Goal: Check status: Check status

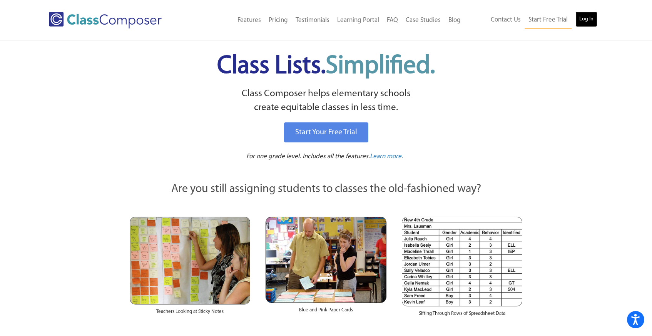
click at [590, 16] on link "Log In" at bounding box center [586, 19] width 22 height 15
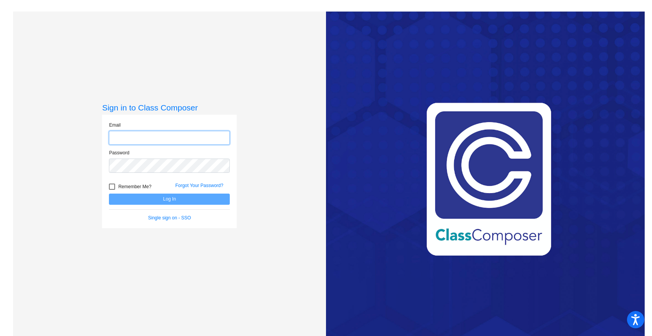
type input "[EMAIL_ADDRESS][DOMAIN_NAME]"
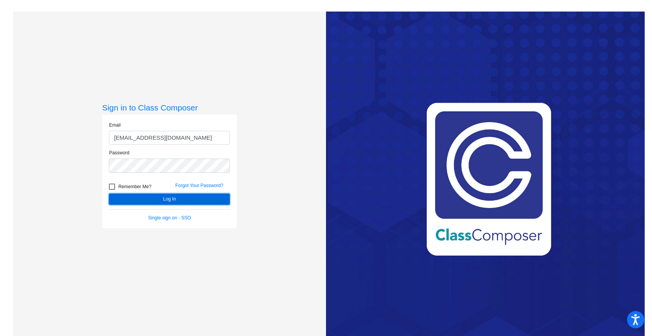
click at [184, 203] on button "Log In" at bounding box center [169, 199] width 121 height 11
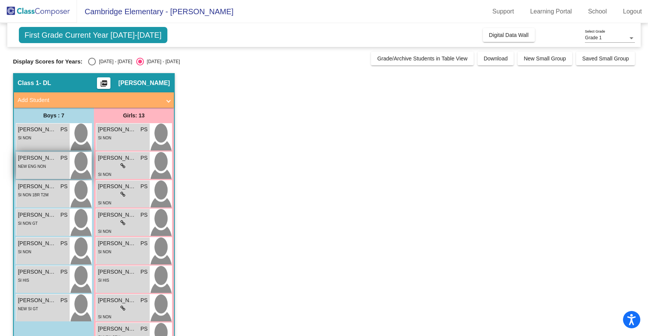
click at [33, 164] on span "NEW ENG NON" at bounding box center [32, 166] width 28 height 4
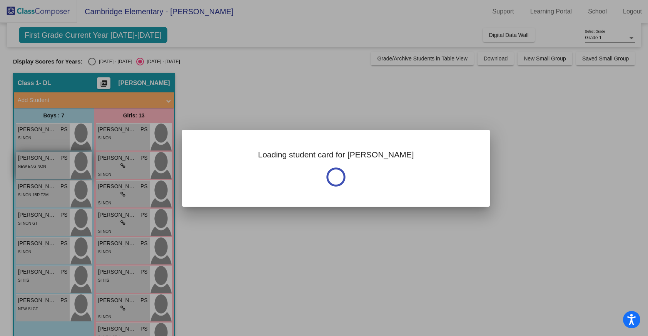
click at [33, 164] on div at bounding box center [324, 168] width 648 height 336
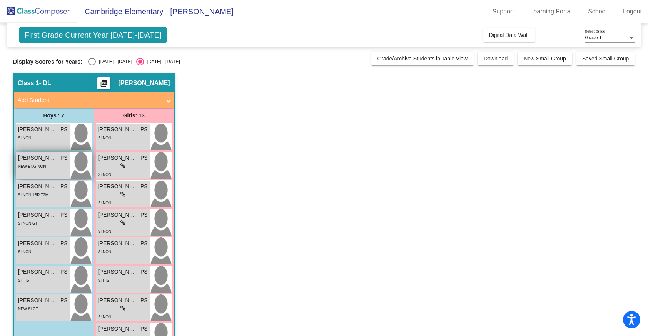
click at [33, 164] on span "NEW ENG NON" at bounding box center [32, 166] width 28 height 4
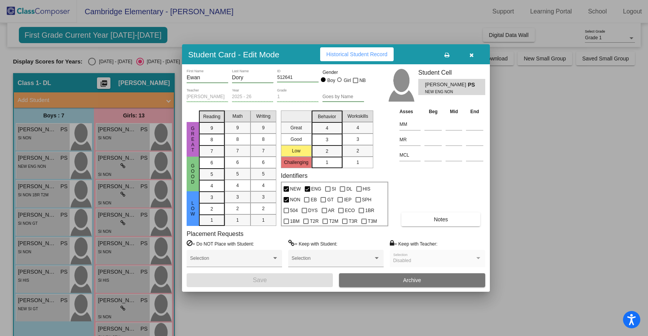
click at [371, 52] on span "Historical Student Record" at bounding box center [356, 54] width 61 height 6
click at [472, 49] on button "button" at bounding box center [471, 54] width 25 height 14
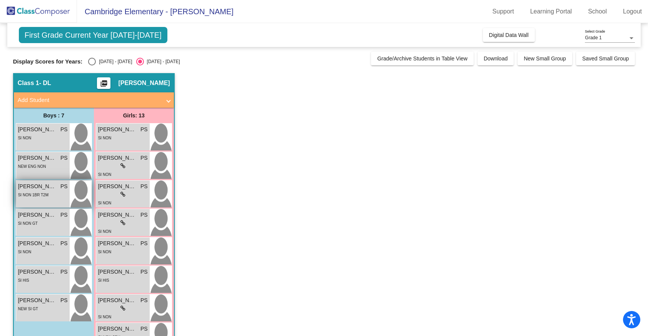
click at [30, 191] on div "SI NON 1BR T2M" at bounding box center [33, 195] width 30 height 8
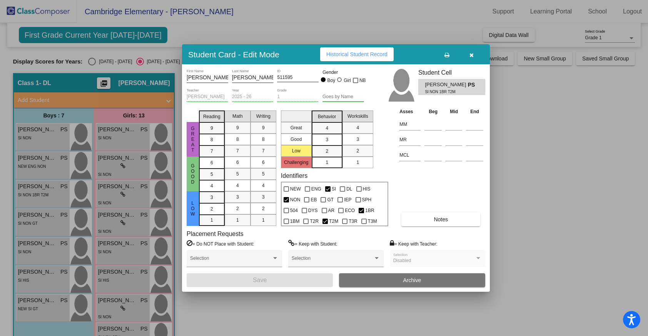
click at [354, 54] on span "Historical Student Record" at bounding box center [356, 54] width 61 height 6
click at [474, 57] on button "button" at bounding box center [471, 54] width 25 height 14
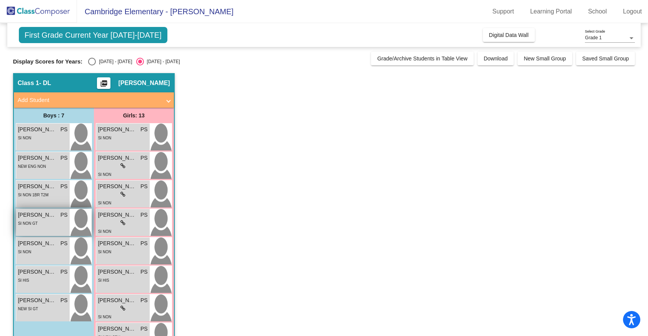
click at [43, 221] on div "SI NON GT" at bounding box center [43, 223] width 50 height 8
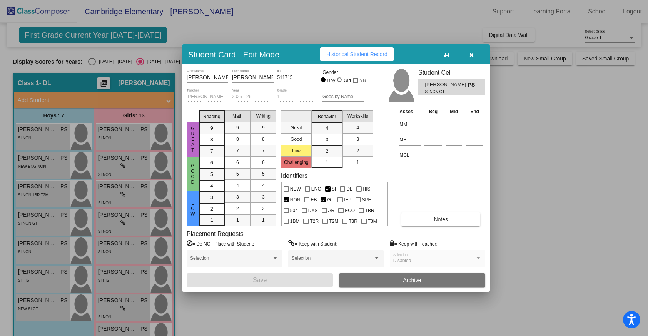
click at [361, 53] on span "Historical Student Record" at bounding box center [356, 54] width 61 height 6
click at [470, 54] on icon "button" at bounding box center [472, 54] width 4 height 5
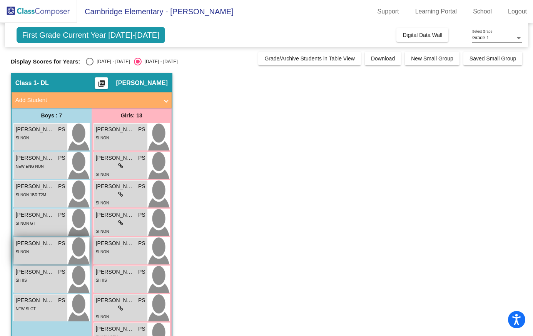
click at [38, 247] on span "James Deary" at bounding box center [35, 243] width 38 height 8
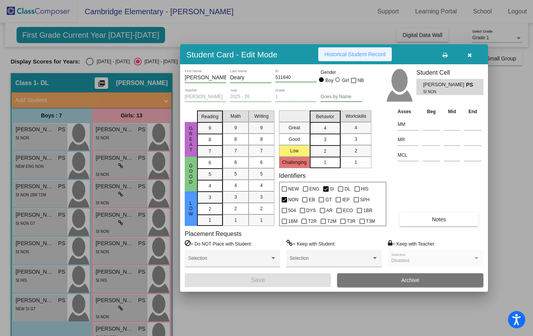
click at [349, 51] on button "Historical Student Record" at bounding box center [355, 54] width 74 height 14
click at [471, 52] on icon "button" at bounding box center [470, 54] width 4 height 5
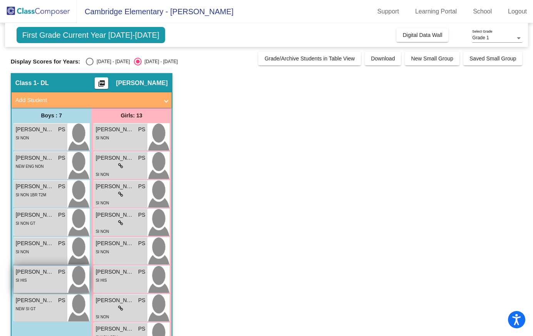
click at [27, 281] on div "SI HIS" at bounding box center [41, 280] width 50 height 8
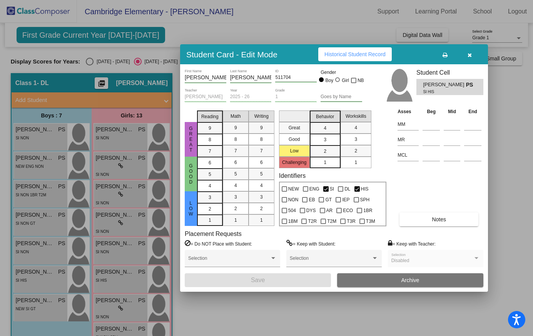
click at [357, 52] on span "Historical Student Record" at bounding box center [354, 54] width 61 height 6
click at [468, 55] on icon "button" at bounding box center [470, 54] width 4 height 5
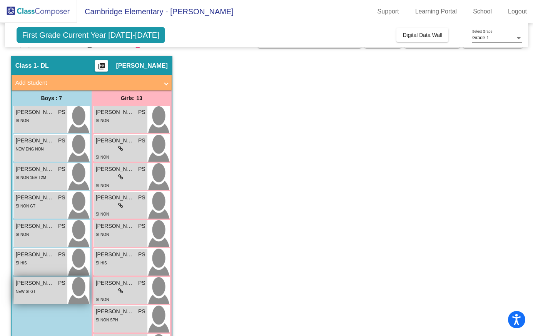
scroll to position [18, 0]
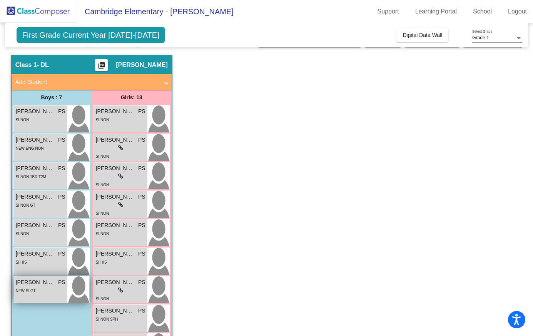
click at [45, 296] on div "Steven Wilson PS lock do_not_disturb_alt NEW SI GT" at bounding box center [40, 289] width 53 height 27
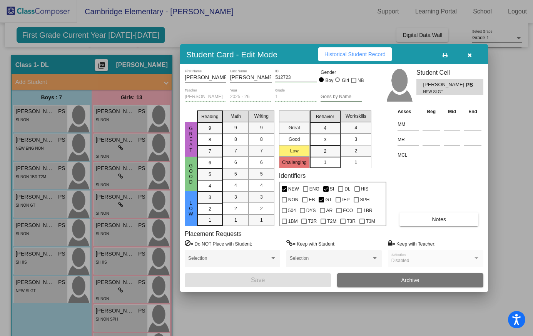
click at [467, 53] on button "button" at bounding box center [469, 54] width 25 height 14
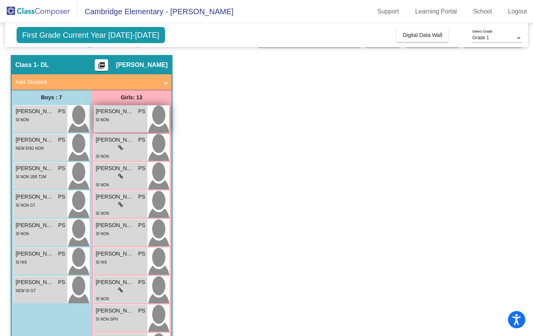
click at [122, 119] on div "SI NON" at bounding box center [121, 119] width 50 height 8
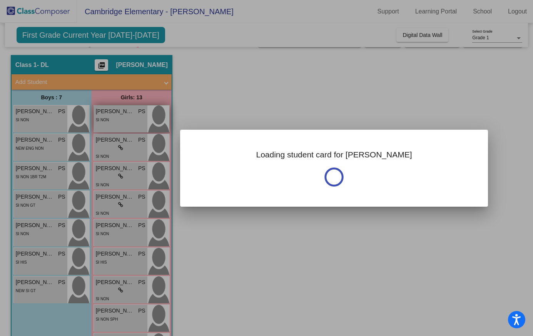
click at [122, 119] on div at bounding box center [266, 168] width 533 height 336
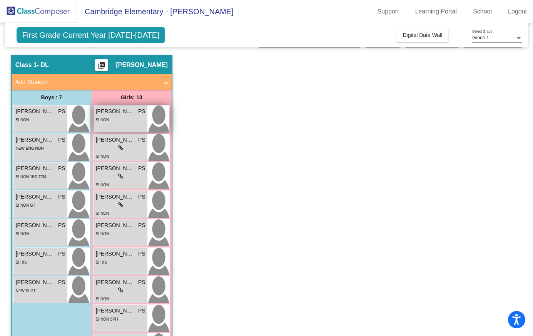
click at [122, 119] on div "SI NON" at bounding box center [121, 119] width 50 height 8
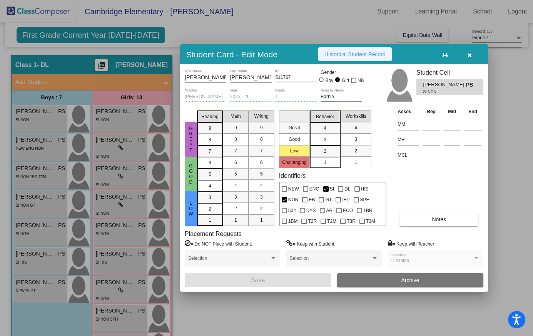
click at [374, 53] on span "Historical Student Record" at bounding box center [354, 54] width 61 height 6
click at [471, 51] on span "button" at bounding box center [470, 54] width 4 height 6
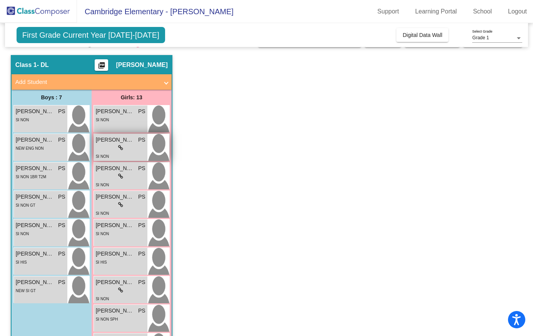
click at [115, 146] on div "lock do_not_disturb_alt" at bounding box center [121, 148] width 50 height 8
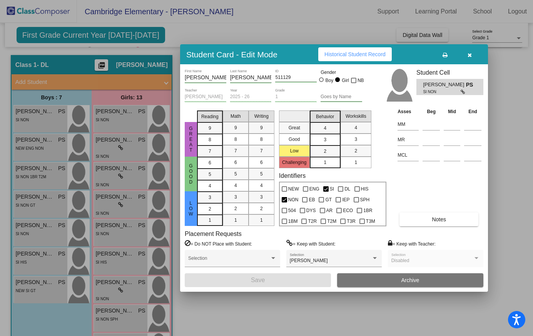
click at [356, 55] on span "Historical Student Record" at bounding box center [354, 54] width 61 height 6
click at [470, 55] on icon "button" at bounding box center [470, 54] width 4 height 5
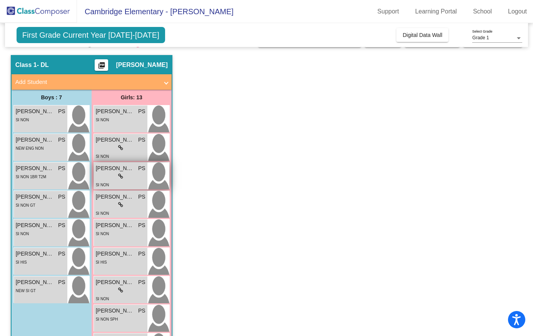
click at [119, 179] on icon at bounding box center [120, 176] width 5 height 5
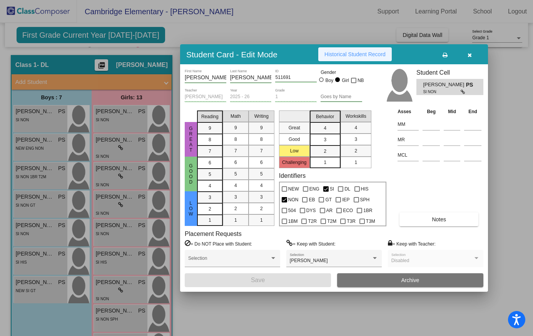
click at [368, 52] on span "Historical Student Record" at bounding box center [354, 54] width 61 height 6
click at [473, 55] on button "button" at bounding box center [469, 54] width 25 height 14
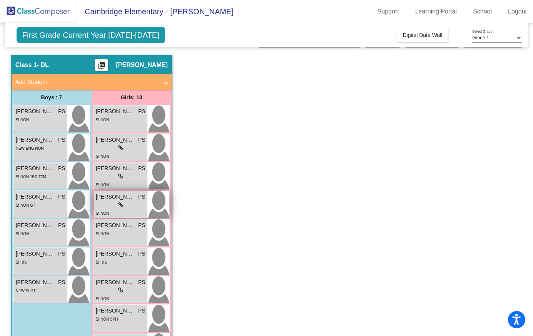
click at [121, 206] on icon at bounding box center [120, 204] width 5 height 5
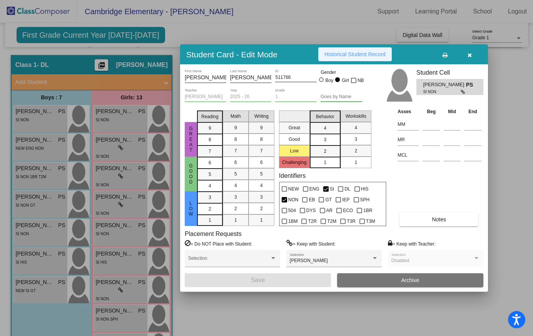
click at [378, 53] on span "Historical Student Record" at bounding box center [354, 54] width 61 height 6
click at [469, 52] on icon "button" at bounding box center [470, 54] width 4 height 5
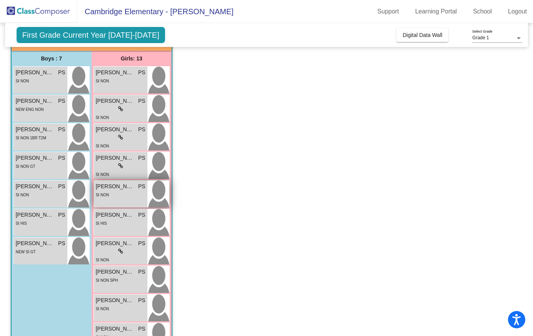
scroll to position [58, 0]
click at [125, 189] on span "Juliet Mae Grimes" at bounding box center [115, 186] width 38 height 8
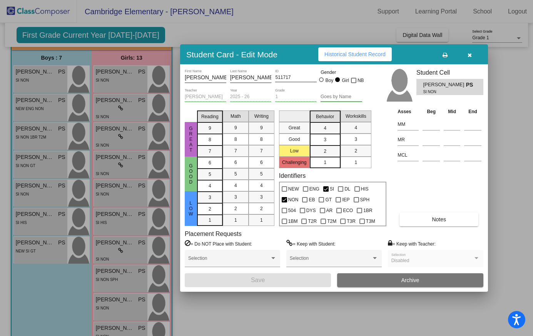
click at [359, 49] on button "Historical Student Record" at bounding box center [355, 54] width 74 height 14
click at [470, 54] on icon "button" at bounding box center [470, 54] width 4 height 5
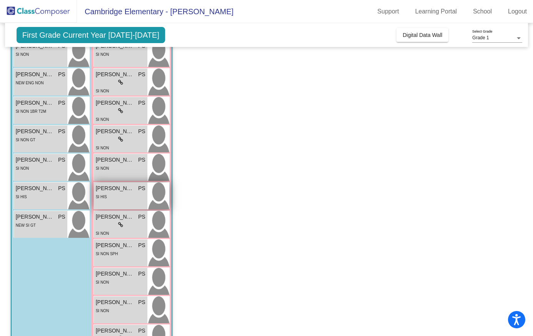
scroll to position [85, 0]
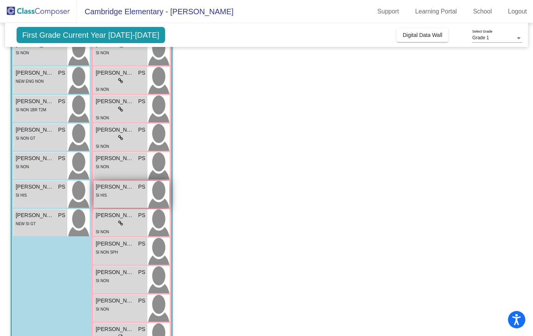
click at [119, 194] on div "SI HIS" at bounding box center [121, 195] width 50 height 8
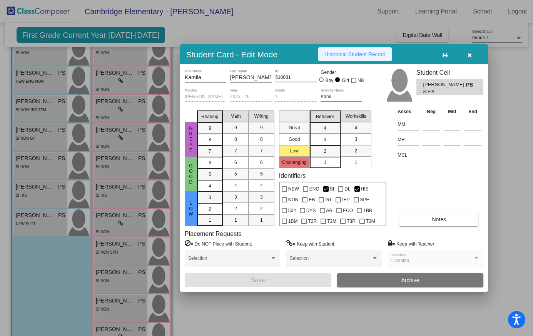
click at [360, 58] on button "Historical Student Record" at bounding box center [355, 54] width 74 height 14
click at [469, 53] on icon "button" at bounding box center [470, 54] width 4 height 5
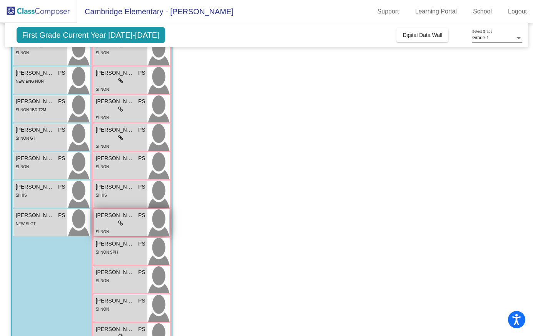
click at [117, 224] on div "lock do_not_disturb_alt" at bounding box center [121, 223] width 50 height 8
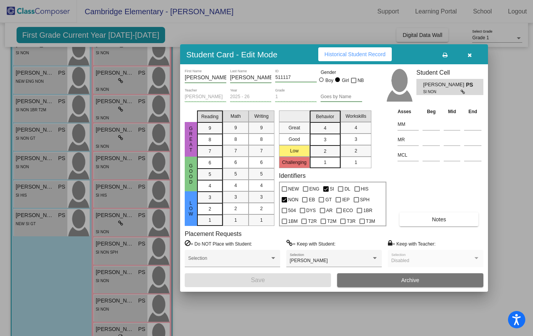
click at [368, 55] on span "Historical Student Record" at bounding box center [354, 54] width 61 height 6
click at [468, 53] on icon "button" at bounding box center [470, 54] width 4 height 5
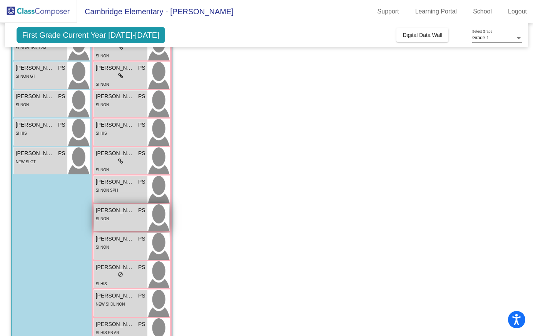
scroll to position [159, 0]
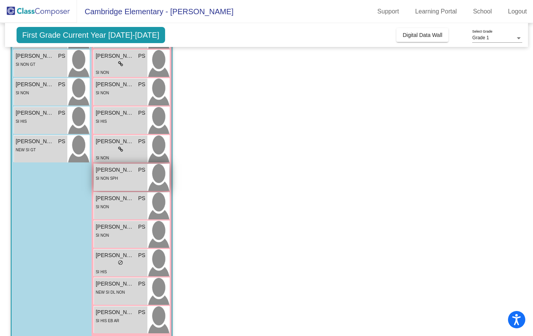
click at [123, 177] on div "SI NON SPH" at bounding box center [121, 178] width 50 height 8
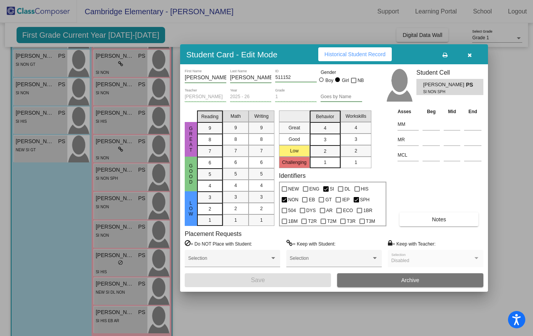
click at [364, 54] on span "Historical Student Record" at bounding box center [354, 54] width 61 height 6
click at [471, 52] on button "button" at bounding box center [469, 54] width 25 height 14
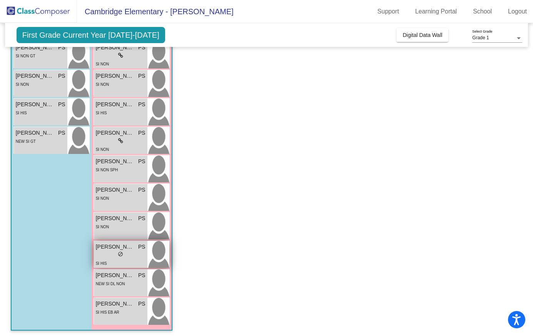
scroll to position [170, 0]
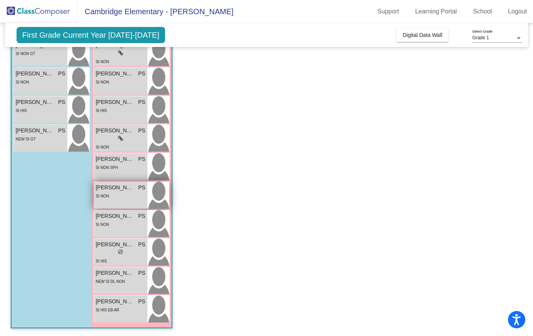
click at [127, 193] on div "SI NON" at bounding box center [121, 196] width 50 height 8
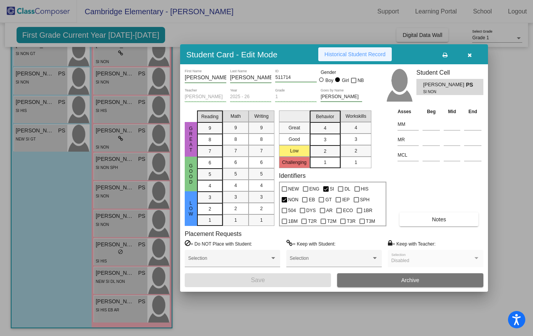
click at [363, 55] on span "Historical Student Record" at bounding box center [354, 54] width 61 height 6
click at [469, 53] on icon "button" at bounding box center [470, 54] width 4 height 5
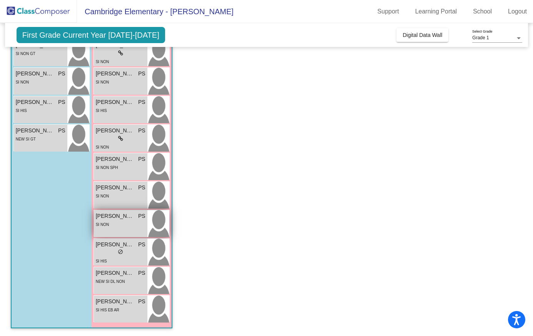
scroll to position [0, 0]
click at [127, 222] on div "SI NON" at bounding box center [121, 224] width 50 height 8
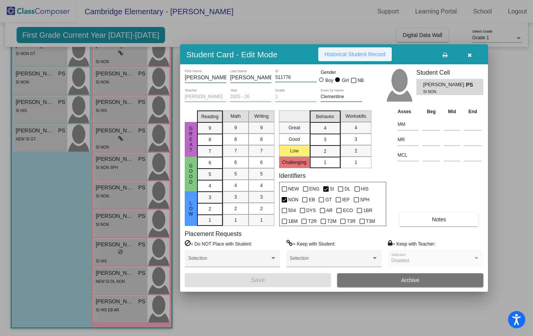
click at [382, 50] on button "Historical Student Record" at bounding box center [355, 54] width 74 height 14
click at [467, 55] on button "button" at bounding box center [469, 54] width 25 height 14
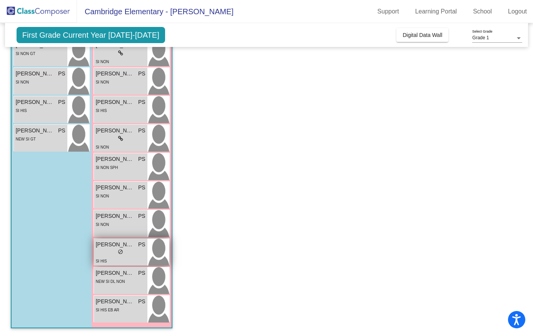
click at [121, 254] on span "do_not_disturb_alt" at bounding box center [120, 251] width 5 height 5
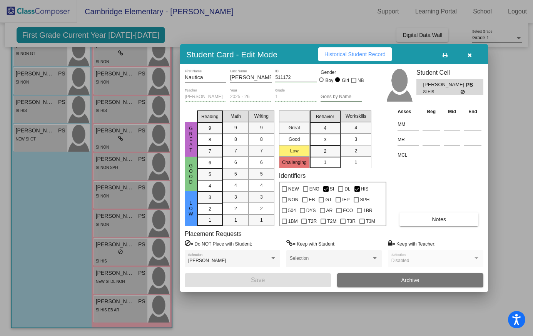
click at [376, 57] on span "Historical Student Record" at bounding box center [354, 54] width 61 height 6
click at [468, 55] on icon "button" at bounding box center [470, 54] width 4 height 5
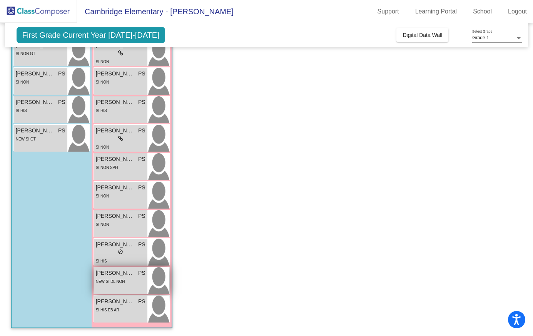
click at [115, 279] on span "NEW SI DL NON" at bounding box center [110, 281] width 29 height 4
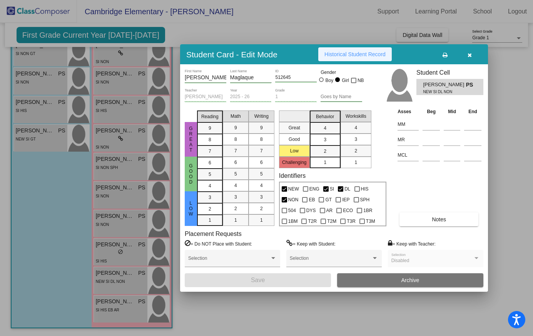
click at [385, 54] on span "Historical Student Record" at bounding box center [354, 54] width 61 height 6
click at [470, 57] on icon "button" at bounding box center [470, 54] width 4 height 5
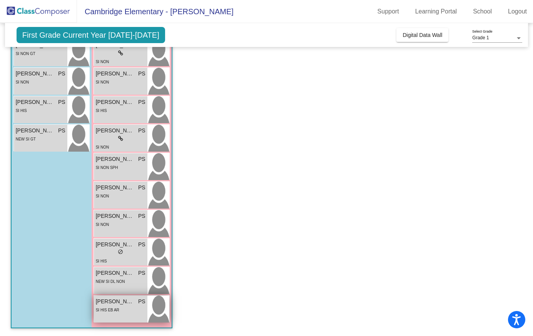
click at [112, 303] on span "Sofia Sacchetin" at bounding box center [115, 302] width 38 height 8
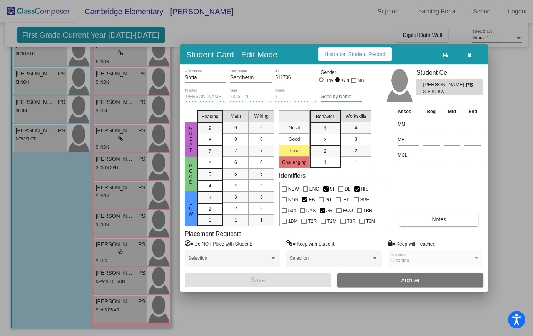
click at [369, 54] on span "Historical Student Record" at bounding box center [354, 54] width 61 height 6
click at [471, 53] on icon "button" at bounding box center [470, 54] width 4 height 5
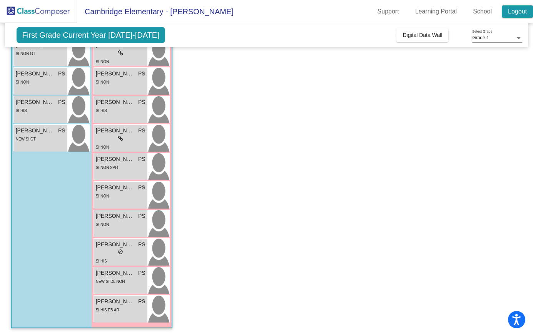
click at [515, 10] on link "Logout" at bounding box center [517, 11] width 31 height 12
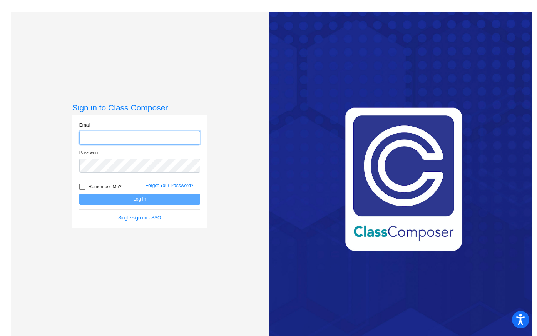
type input "psalazar@ahisd.net"
